Goal: Information Seeking & Learning: Learn about a topic

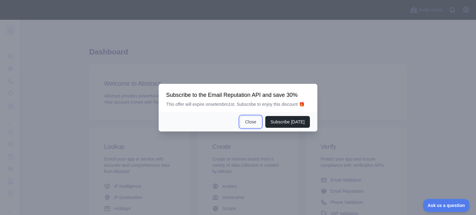
click at [254, 122] on button "Close" at bounding box center [251, 122] width 22 height 12
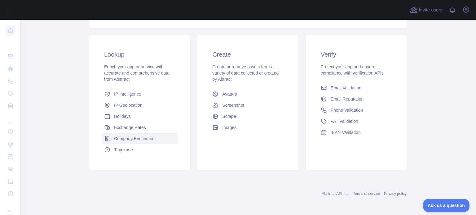
scroll to position [93, 0]
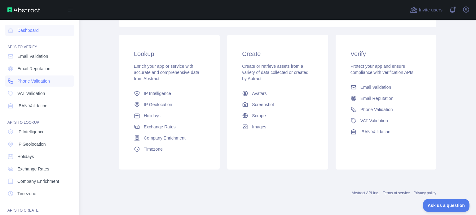
click at [47, 80] on span "Phone Validation" at bounding box center [33, 81] width 33 height 6
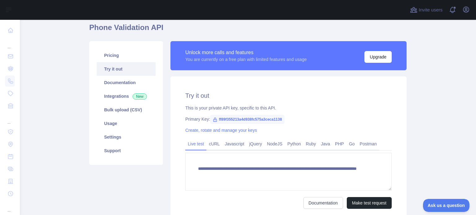
scroll to position [24, 0]
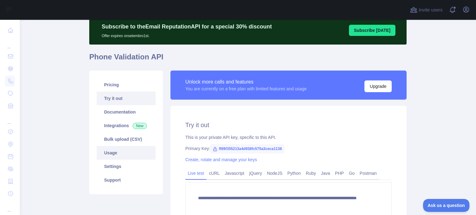
click at [124, 157] on link "Usage" at bounding box center [126, 153] width 59 height 14
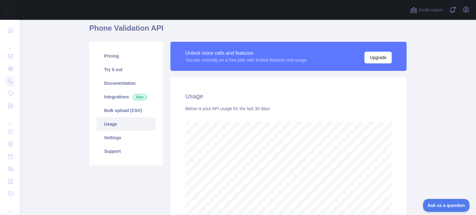
scroll to position [85, 0]
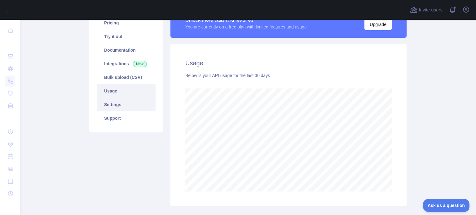
click at [111, 101] on link "Settings" at bounding box center [126, 105] width 59 height 14
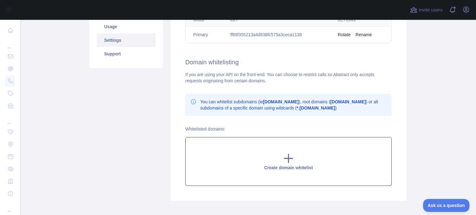
scroll to position [57, 0]
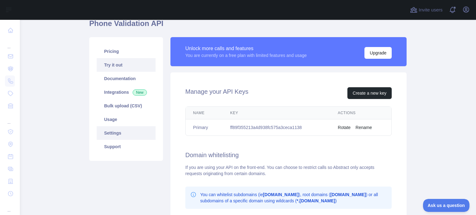
click at [113, 67] on link "Try it out" at bounding box center [126, 65] width 59 height 14
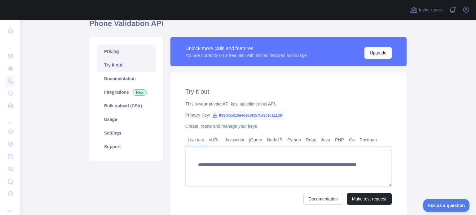
click at [118, 50] on link "Pricing" at bounding box center [126, 52] width 59 height 14
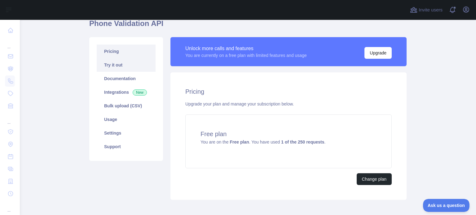
click at [115, 67] on link "Try it out" at bounding box center [126, 65] width 59 height 14
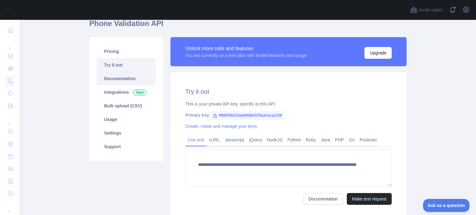
click at [115, 80] on link "Documentation" at bounding box center [126, 79] width 59 height 14
click at [114, 81] on link "Documentation" at bounding box center [126, 79] width 59 height 14
click at [115, 92] on link "Integrations New" at bounding box center [126, 92] width 59 height 14
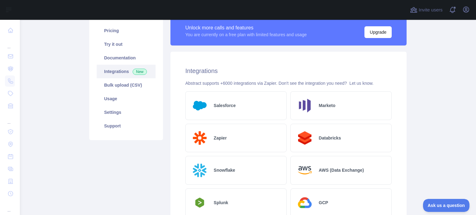
scroll to position [57, 0]
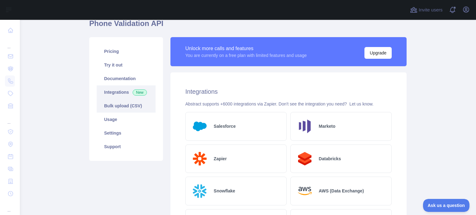
click at [110, 111] on link "Bulk upload (CSV)" at bounding box center [126, 106] width 59 height 14
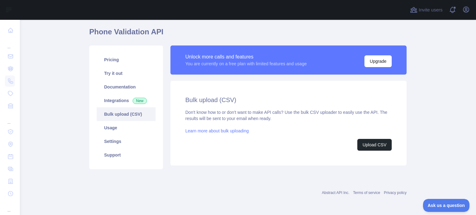
scroll to position [48, 0]
click at [104, 131] on link "Usage" at bounding box center [126, 128] width 59 height 14
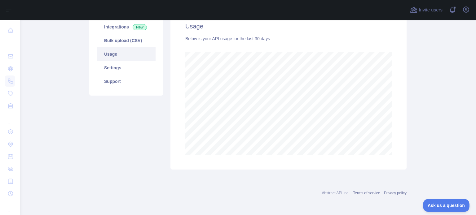
scroll to position [29, 0]
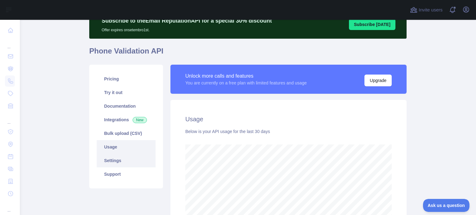
click at [119, 163] on link "Settings" at bounding box center [126, 161] width 59 height 14
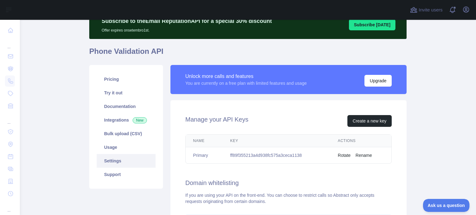
scroll to position [26, 0]
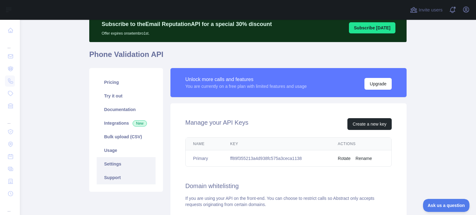
click at [115, 181] on link "Support" at bounding box center [126, 178] width 59 height 14
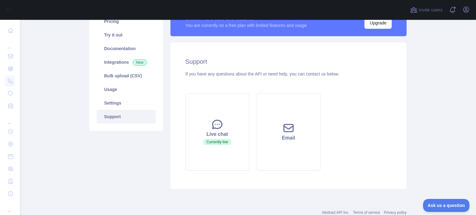
scroll to position [88, 0]
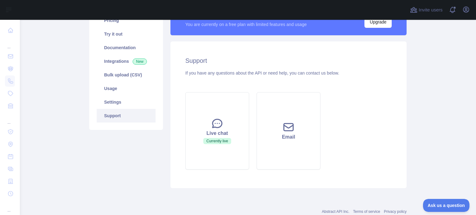
click at [80, 169] on main "Subscribe to the Email Reputation API for a special 30 % discount Offer expires…" at bounding box center [248, 117] width 456 height 195
click at [77, 153] on main "Subscribe to the Email Reputation API for a special 30 % discount Offer expires…" at bounding box center [248, 117] width 456 height 195
click at [120, 169] on div "Pricing Try it out Documentation Integrations New Bulk upload (CSV) Usage Setti…" at bounding box center [125, 97] width 81 height 182
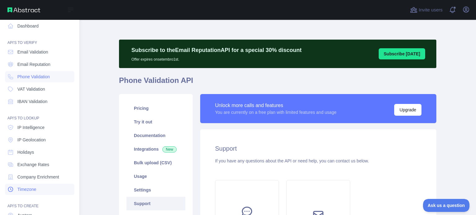
scroll to position [0, 0]
